Goal: Information Seeking & Learning: Check status

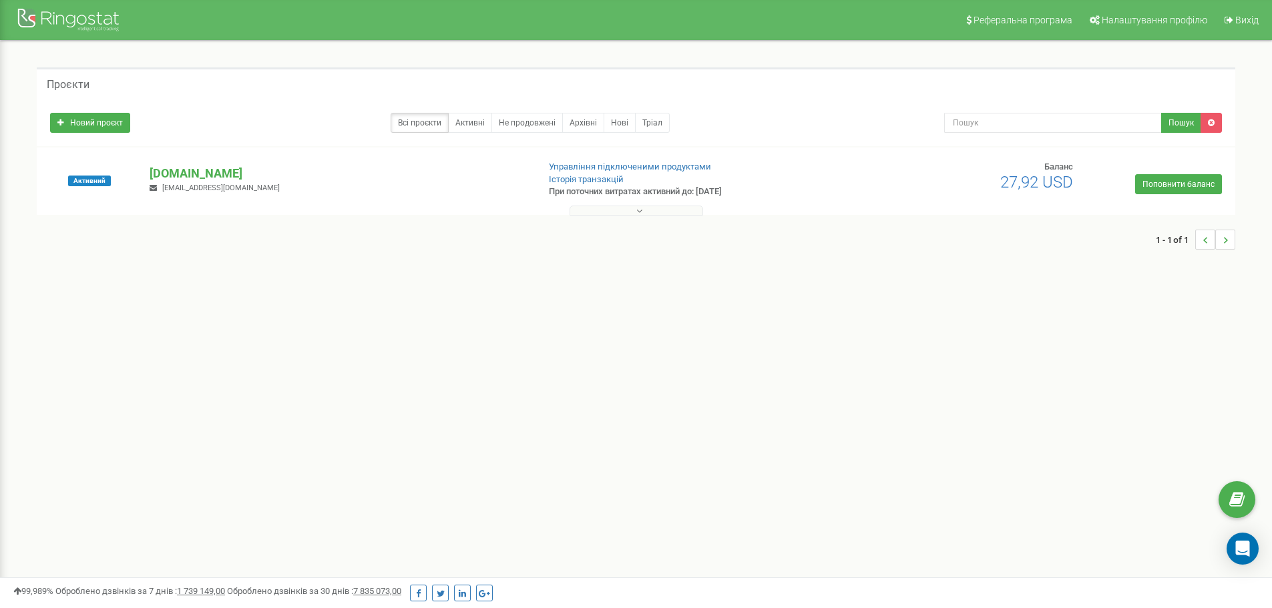
click at [640, 212] on icon at bounding box center [639, 210] width 6 height 9
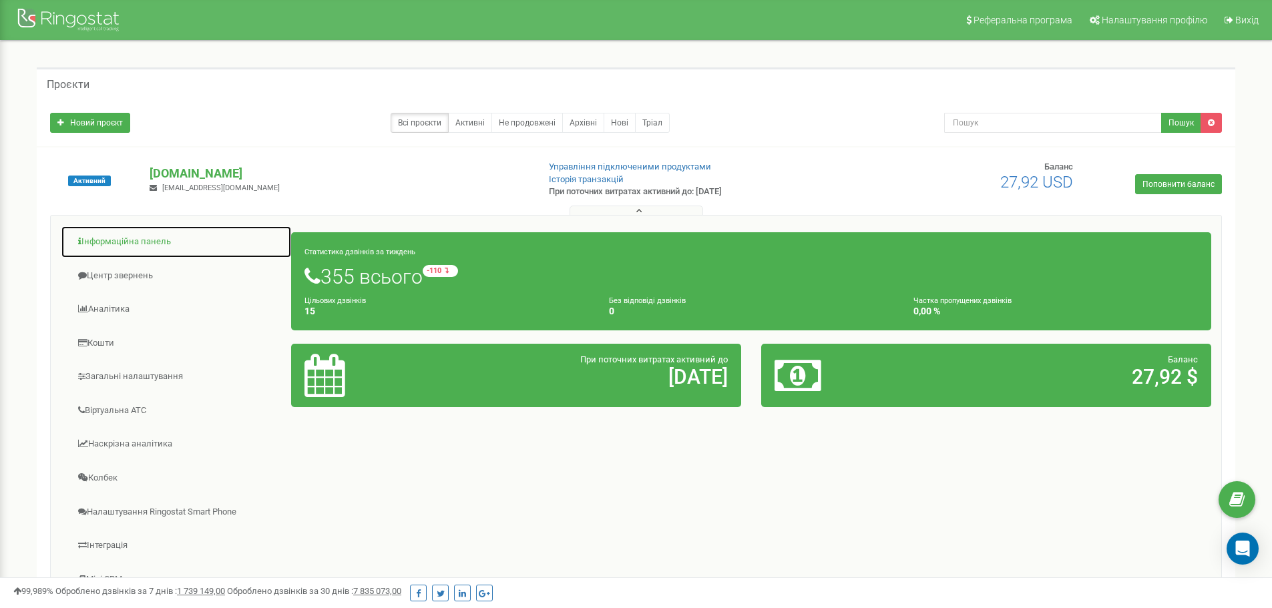
click at [134, 242] on link "Інформаційна панель" at bounding box center [176, 242] width 231 height 33
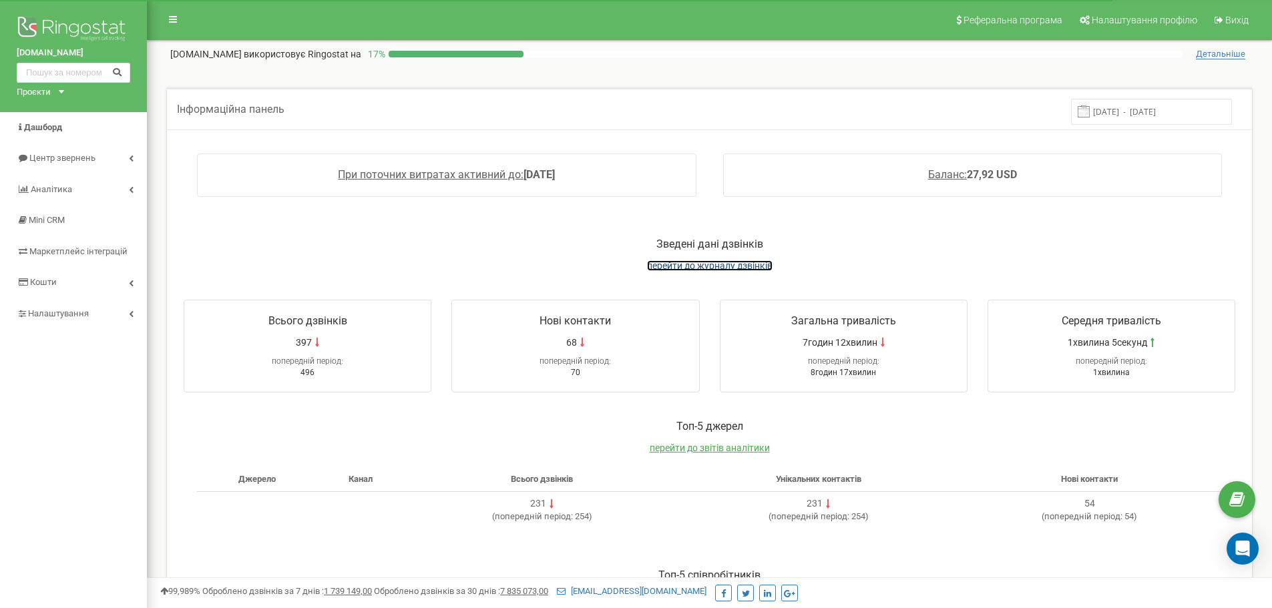
click at [664, 262] on span "перейти до журналу дзвінків" at bounding box center [710, 265] width 126 height 11
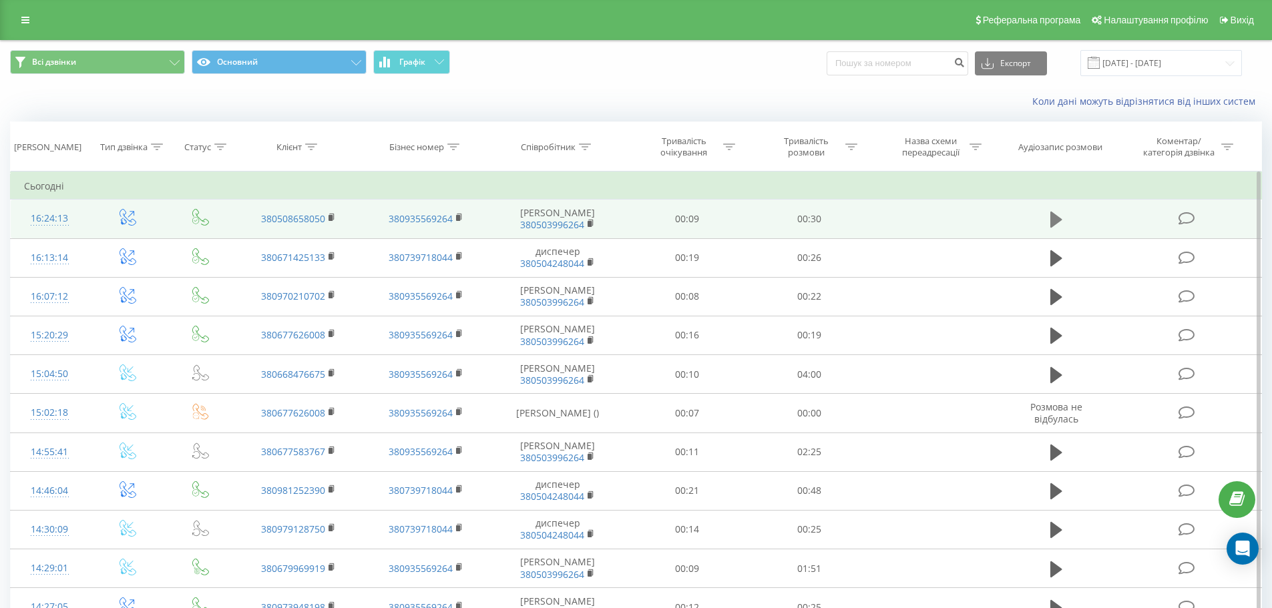
click at [1051, 228] on icon at bounding box center [1056, 220] width 12 height 16
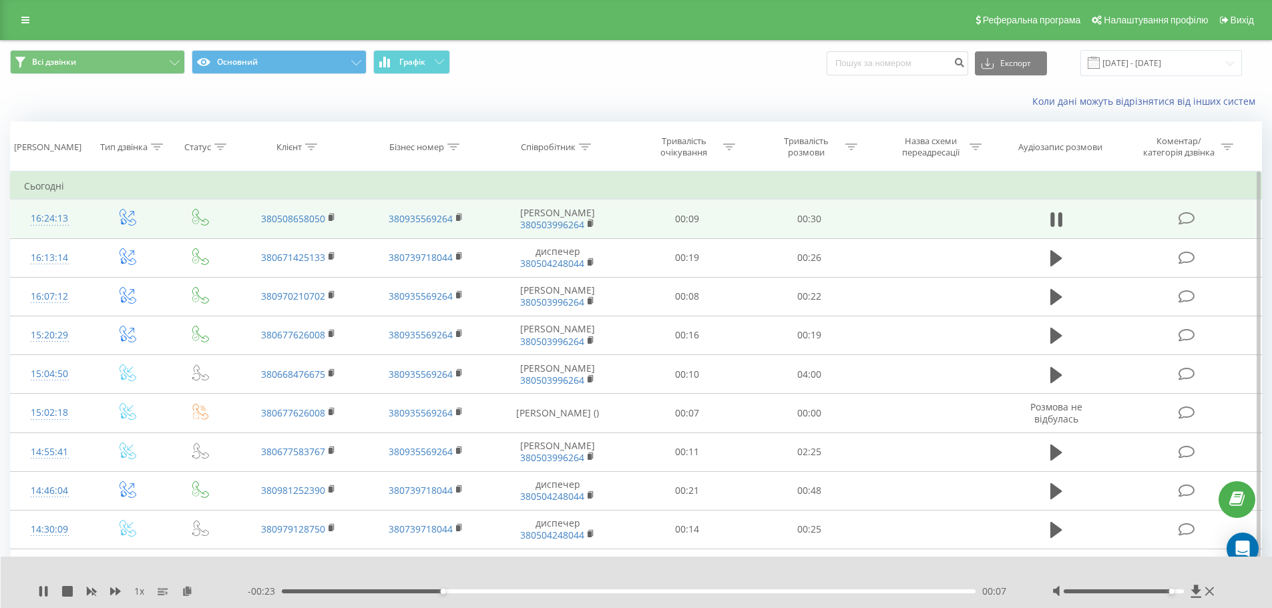
drag, startPoint x: 1124, startPoint y: 591, endPoint x: 1174, endPoint y: 581, distance: 51.7
click at [1175, 590] on div at bounding box center [1123, 591] width 120 height 4
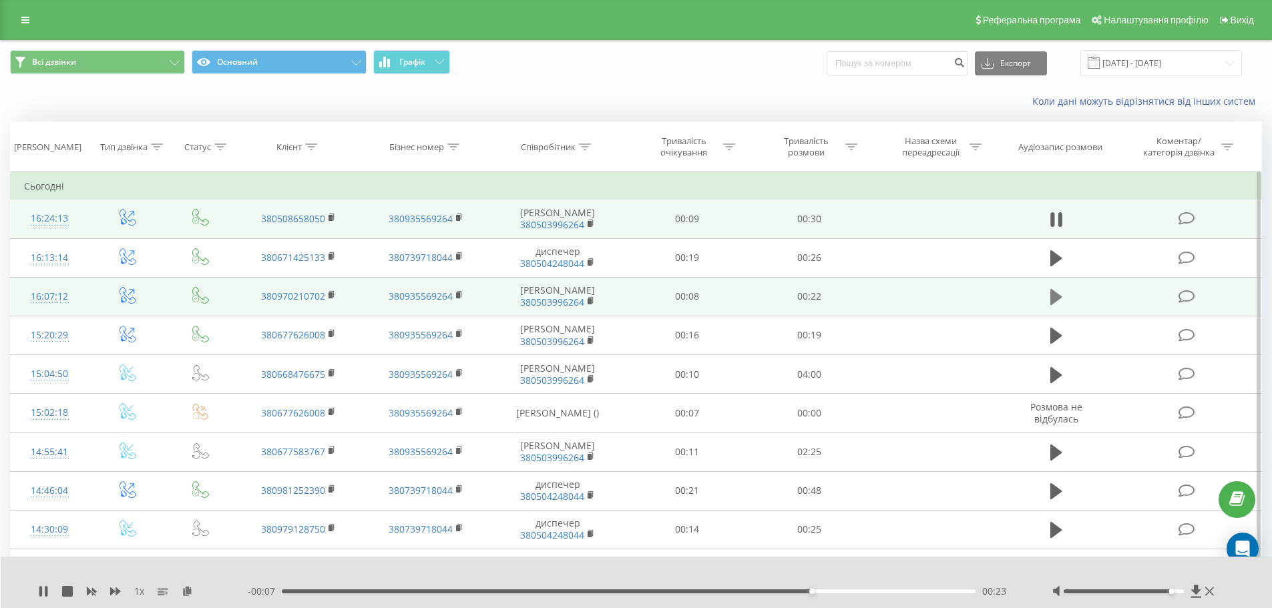
click at [1055, 305] on icon at bounding box center [1056, 297] width 12 height 16
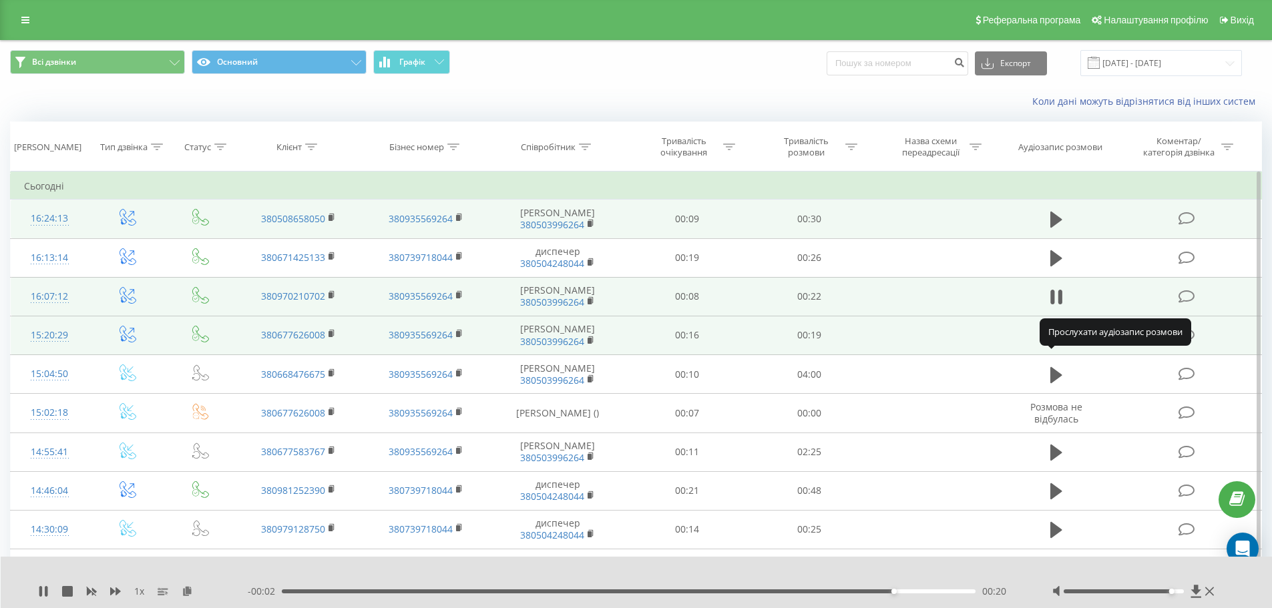
click at [1053, 344] on icon at bounding box center [1056, 336] width 12 height 16
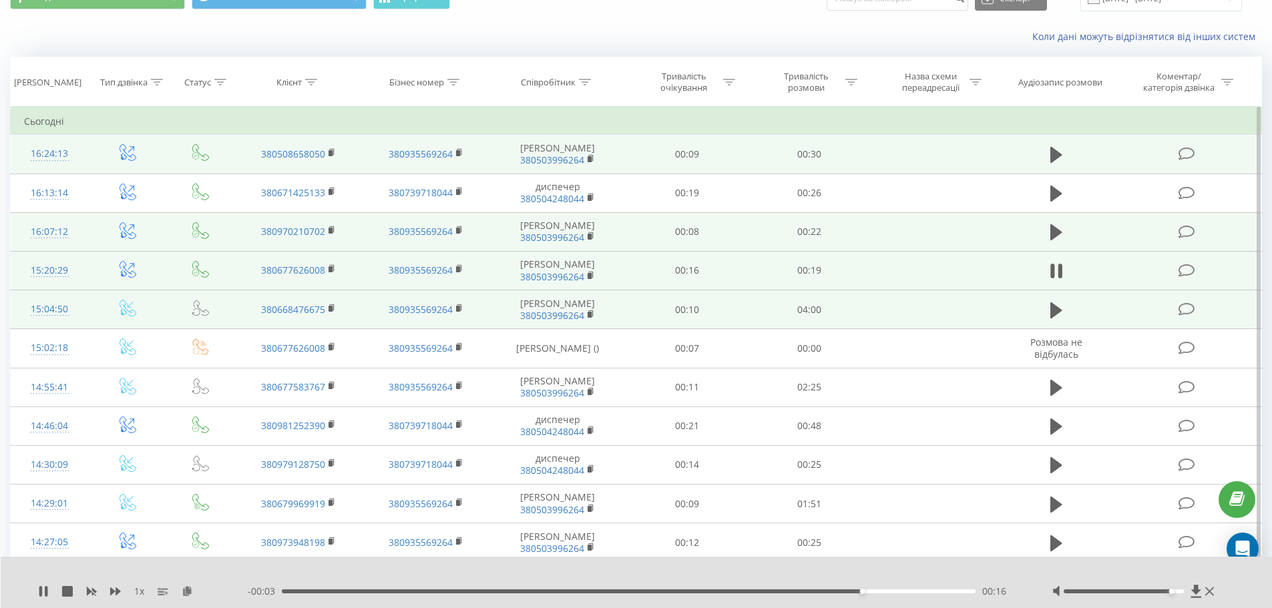
scroll to position [67, 0]
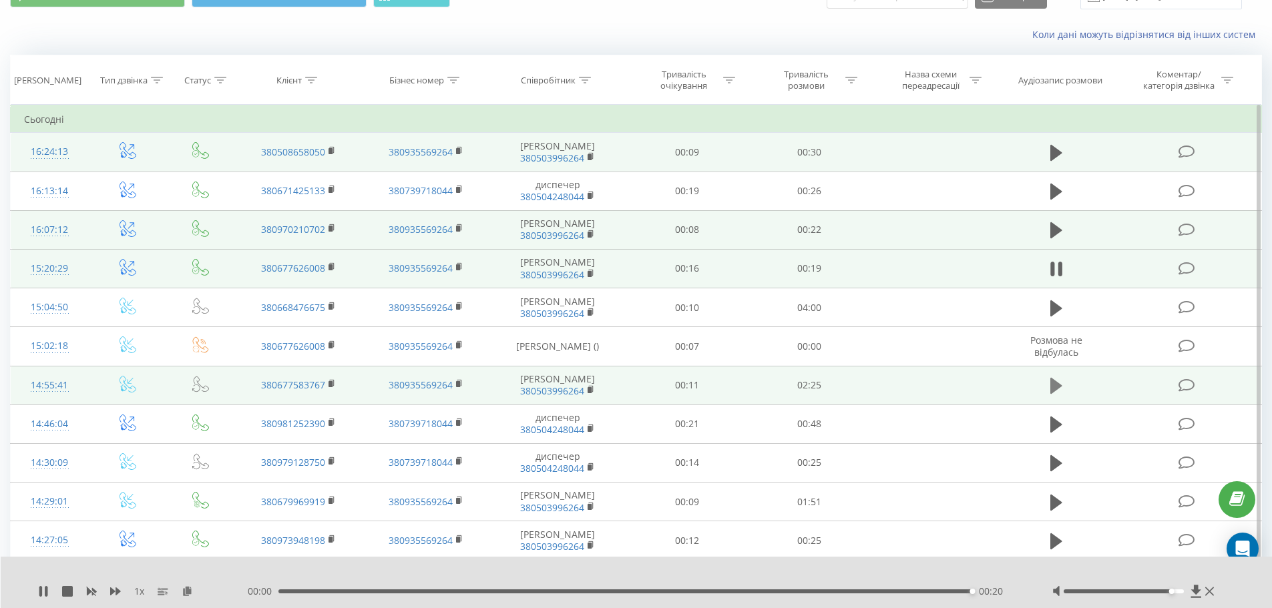
click at [1061, 395] on icon at bounding box center [1056, 386] width 12 height 19
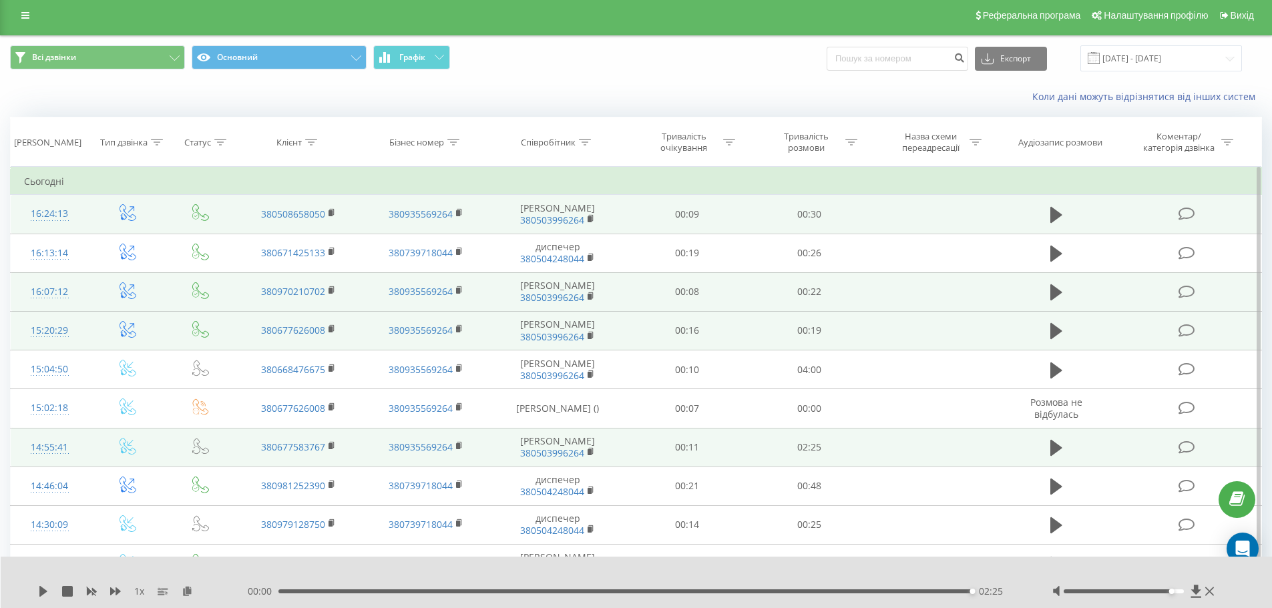
scroll to position [0, 0]
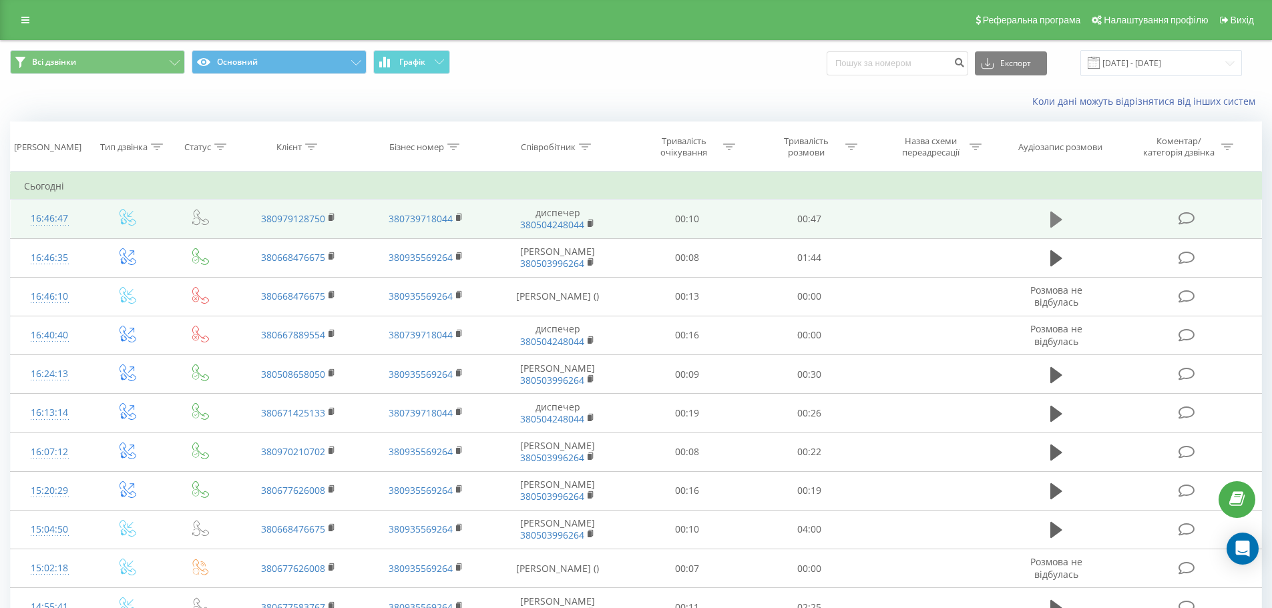
click at [1057, 219] on icon at bounding box center [1056, 220] width 12 height 16
